Goal: Information Seeking & Learning: Learn about a topic

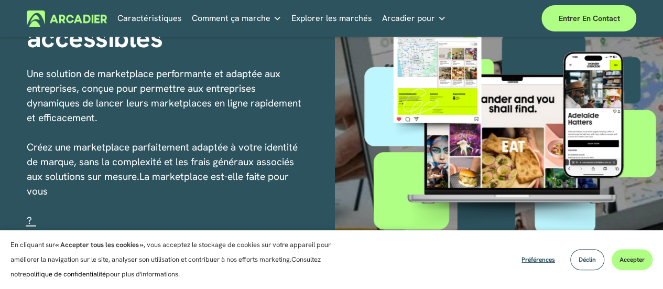
scroll to position [105, 0]
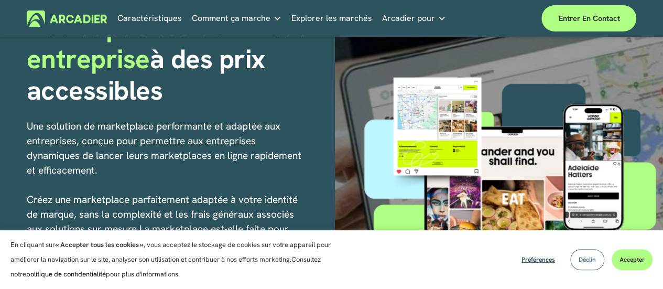
click at [592, 257] on font "Déclin" at bounding box center [587, 259] width 17 height 8
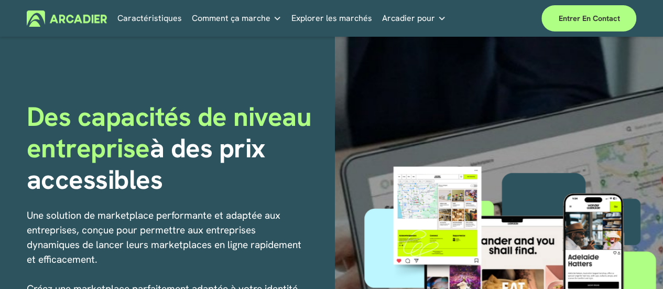
scroll to position [0, 0]
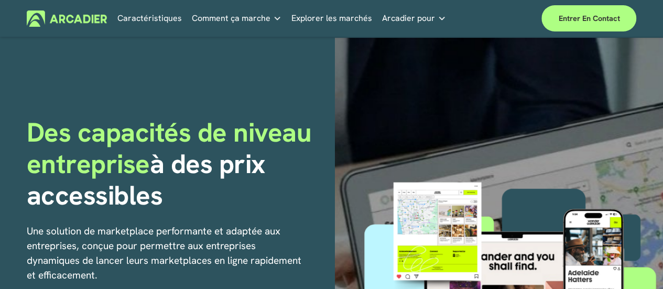
click at [243, 19] on font "Comment ça marche" at bounding box center [231, 18] width 79 height 11
click at [0, 0] on h4 "Comment ça marche" at bounding box center [0, 0] width 0 height 0
click at [0, 0] on div "Entreprise À propos de nous Construire la place de marché numérique d’entrepris…" at bounding box center [0, 0] width 0 height 0
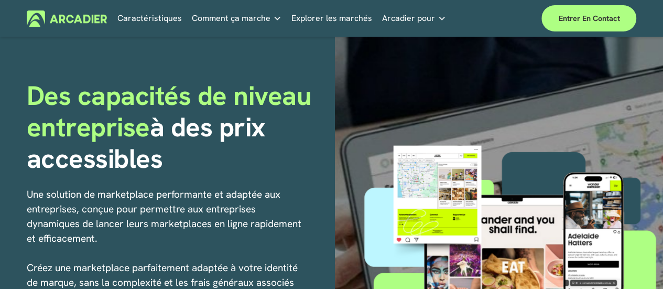
scroll to position [52, 0]
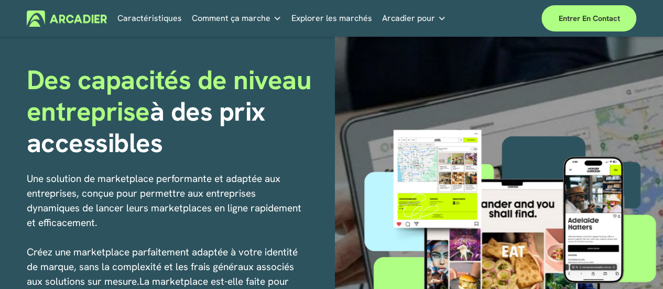
click at [0, 0] on font "Pas d'équipe de développement interne ?" at bounding box center [0, 0] width 0 height 0
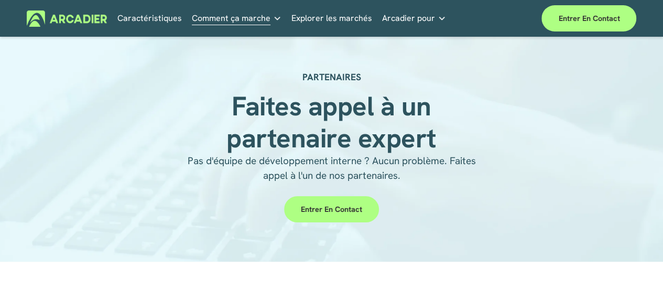
click at [160, 78] on div "PARTENAIRES Faites appel à un partenaire expert Pas d'équipe de développement i…" at bounding box center [331, 149] width 663 height 171
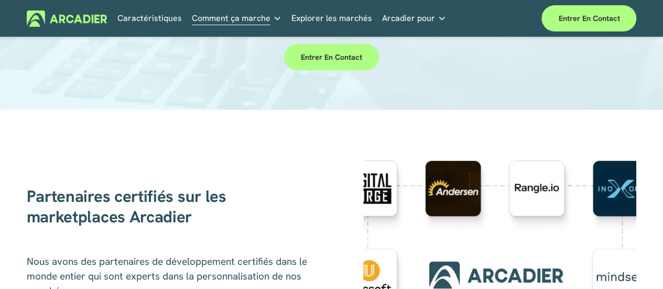
scroll to position [52, 0]
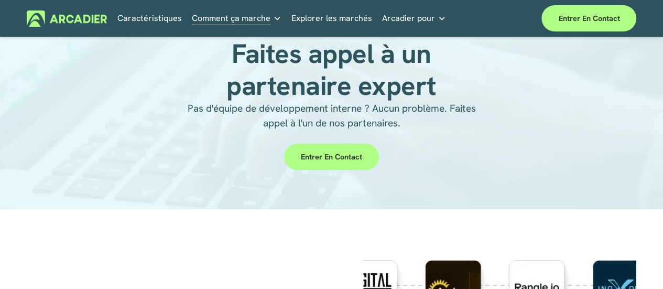
click at [161, 17] on font "Caractéristiques" at bounding box center [149, 18] width 64 height 11
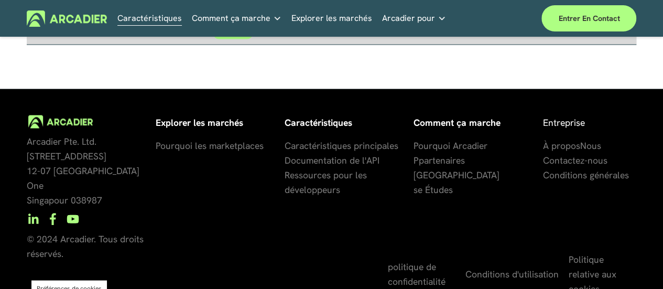
scroll to position [1064, 0]
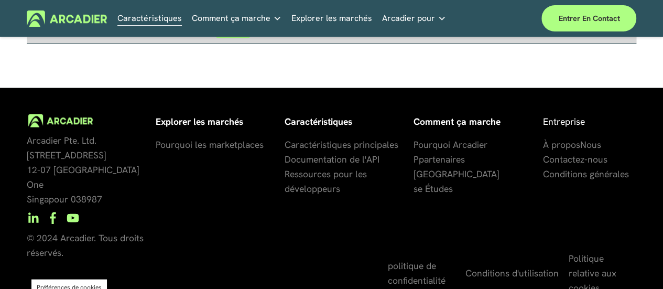
click at [221, 140] on font "Pourquoi les marketplaces" at bounding box center [210, 144] width 108 height 12
